Goal: Contribute content

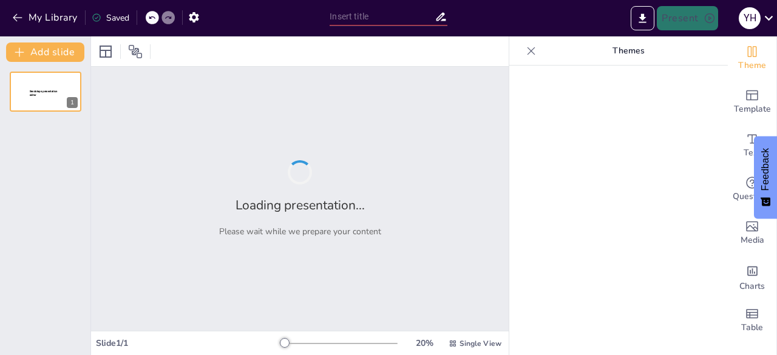
type input "New Sendsteps"
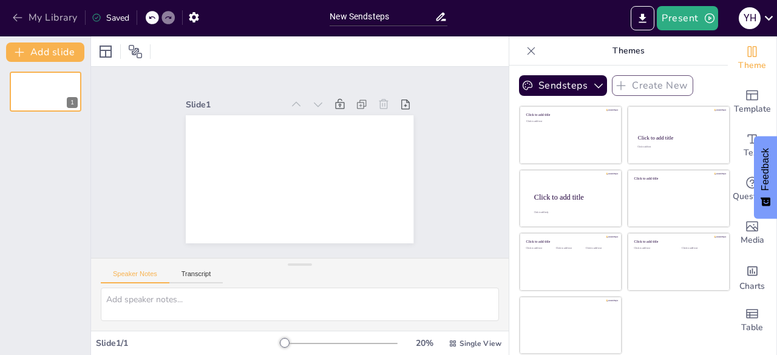
click at [15, 16] on icon "button" at bounding box center [18, 18] width 12 height 12
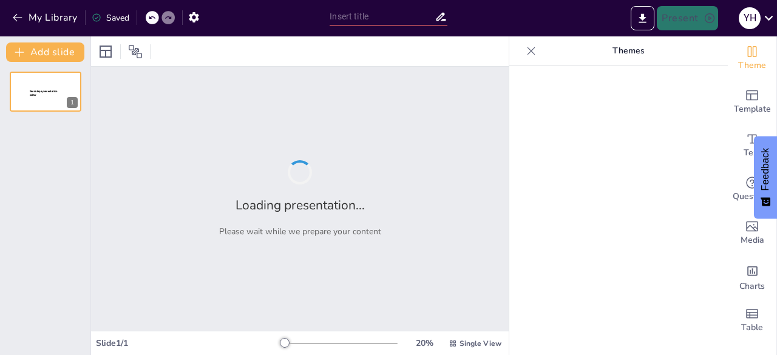
type input "ANALISIS EVOLUTIVO OPERACIONES MINERAS CML"
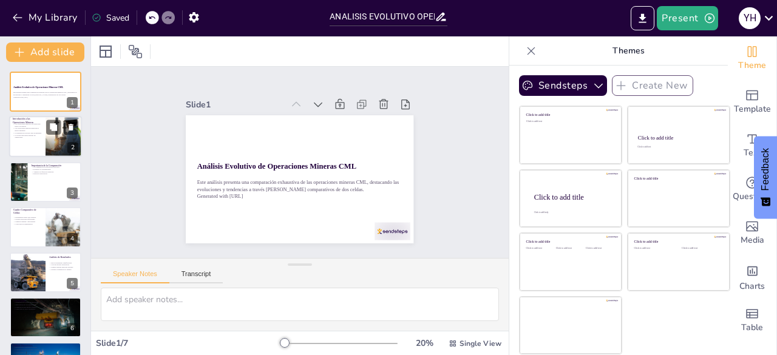
click at [16, 143] on div at bounding box center [45, 137] width 73 height 41
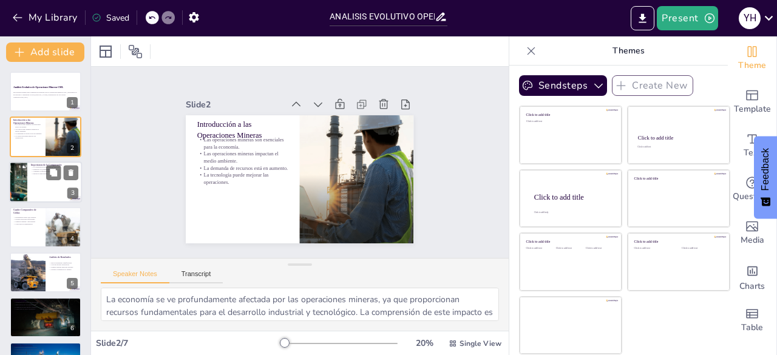
click at [44, 180] on div at bounding box center [45, 182] width 73 height 41
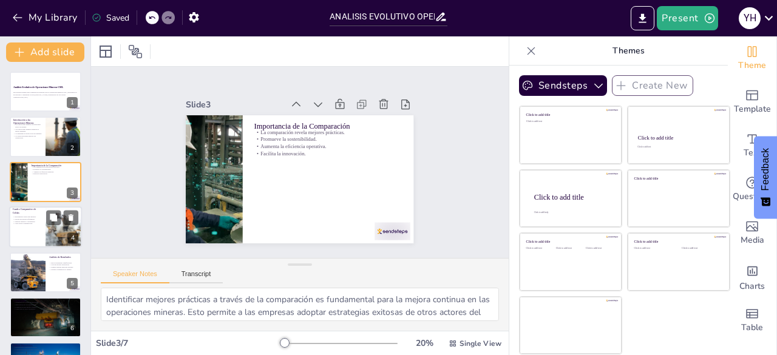
click at [68, 225] on div at bounding box center [64, 226] width 70 height 41
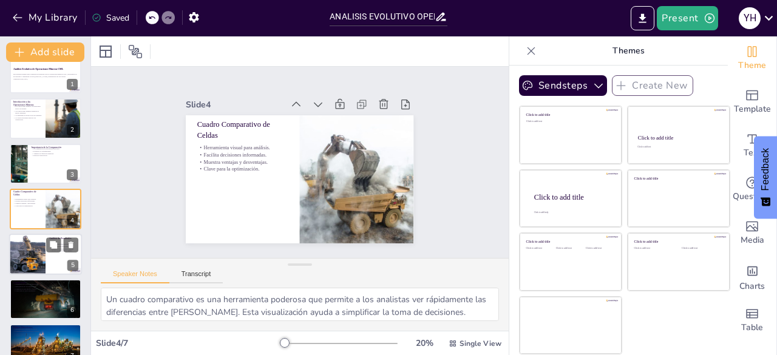
click at [55, 257] on div at bounding box center [45, 254] width 73 height 41
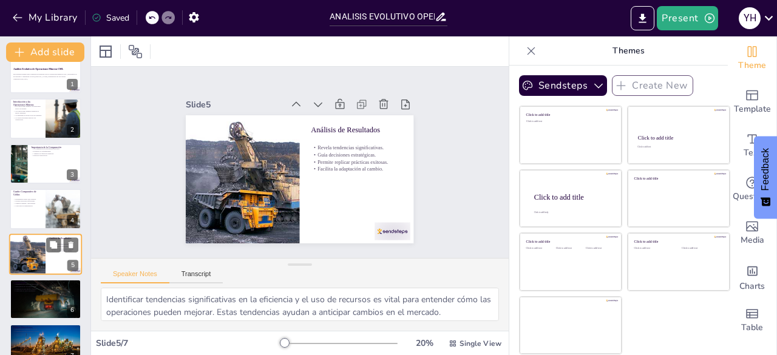
scroll to position [37, 0]
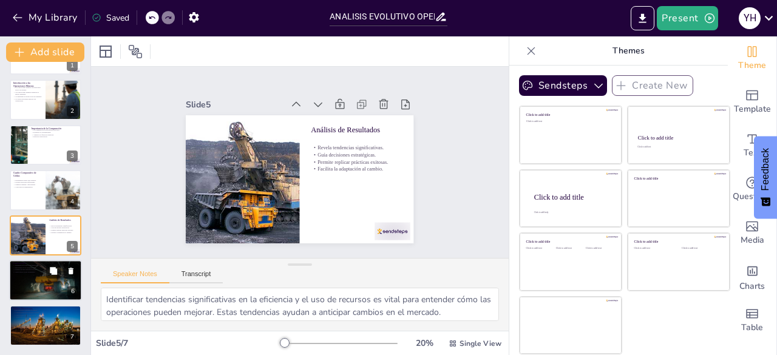
click at [55, 288] on div at bounding box center [45, 280] width 73 height 43
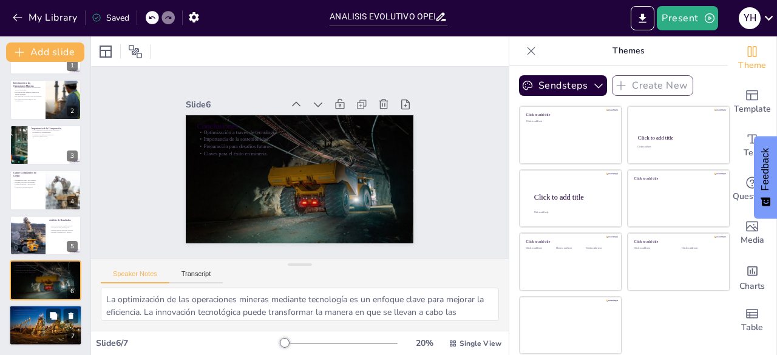
click at [61, 324] on div at bounding box center [45, 325] width 73 height 41
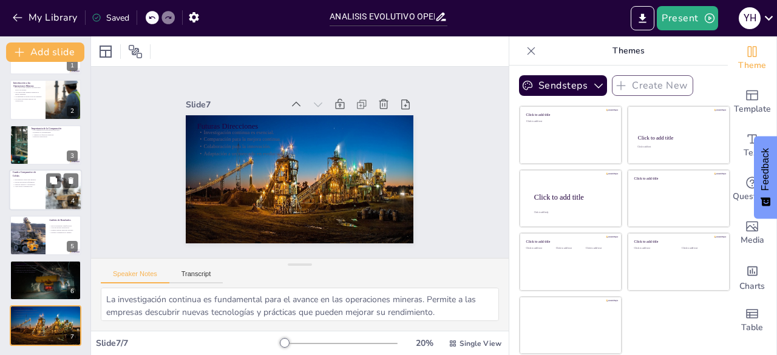
scroll to position [0, 0]
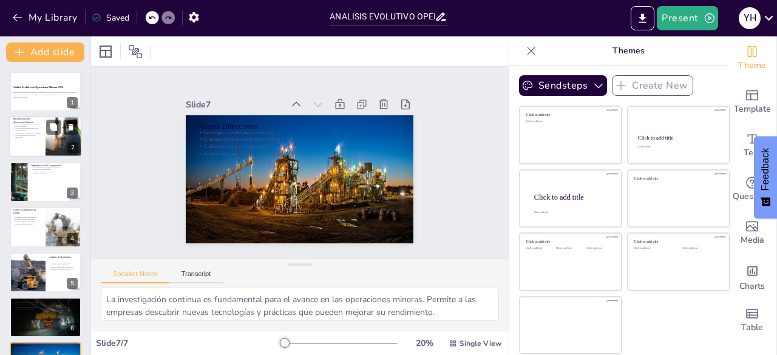
click at [33, 126] on p "Las operaciones mineras son esenciales para la economía." at bounding box center [27, 125] width 29 height 4
type textarea "La economía se ve profundamente afectada por las operaciones mineras, ya que pr…"
